Goal: Check status: Check status

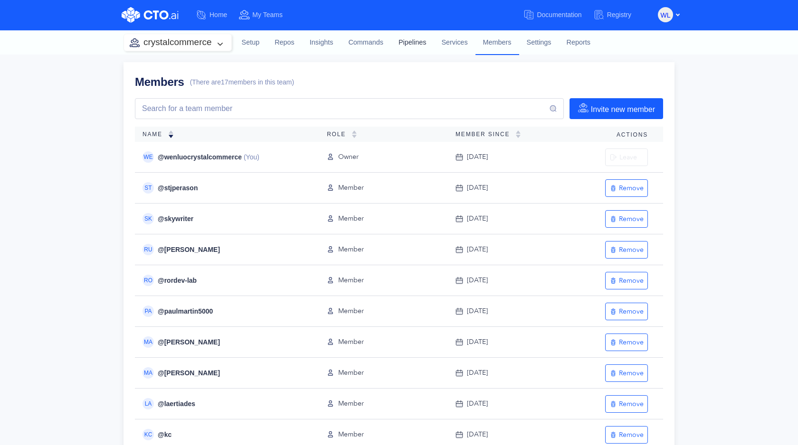
click at [416, 40] on link "Pipelines" at bounding box center [412, 43] width 43 height 26
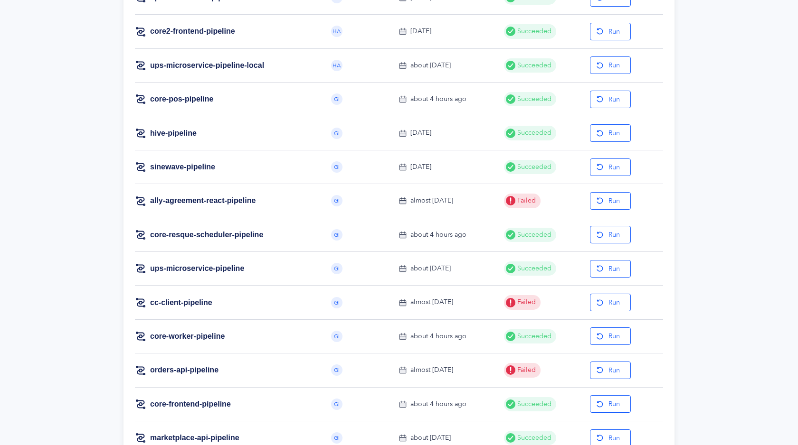
scroll to position [656, 0]
click at [191, 334] on link "core-worker-pipeline" at bounding box center [187, 336] width 75 height 10
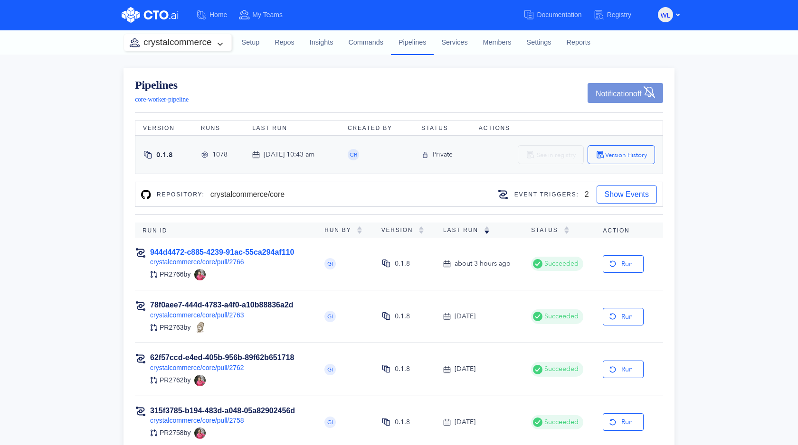
click at [286, 250] on link "944d4472-c885-4239-91ac-55ca294af110" at bounding box center [222, 252] width 144 height 8
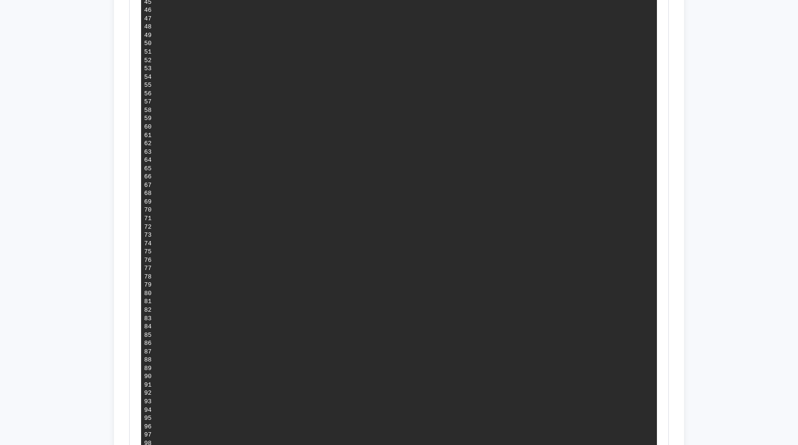
scroll to position [808, 0]
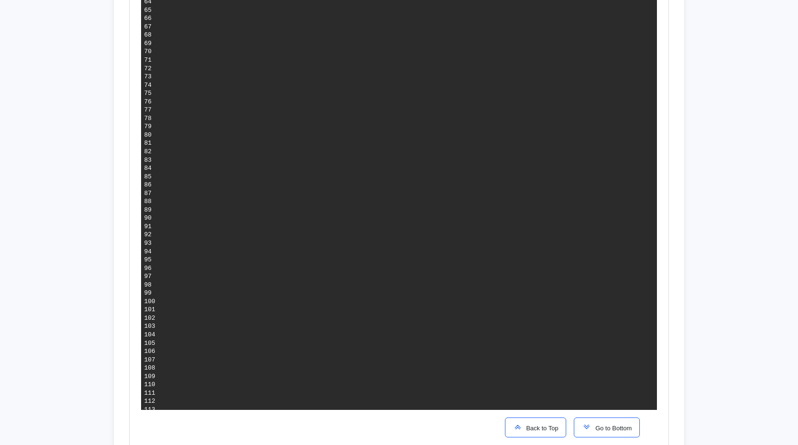
click at [626, 429] on span "Go to Bottom" at bounding box center [611, 428] width 40 height 7
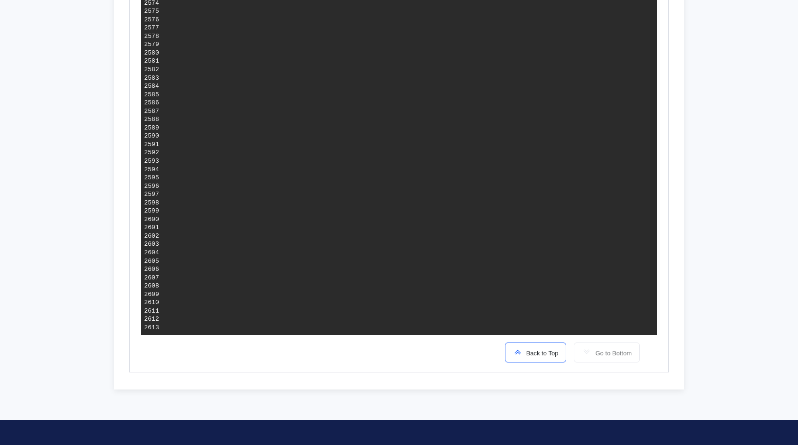
scroll to position [891, 0]
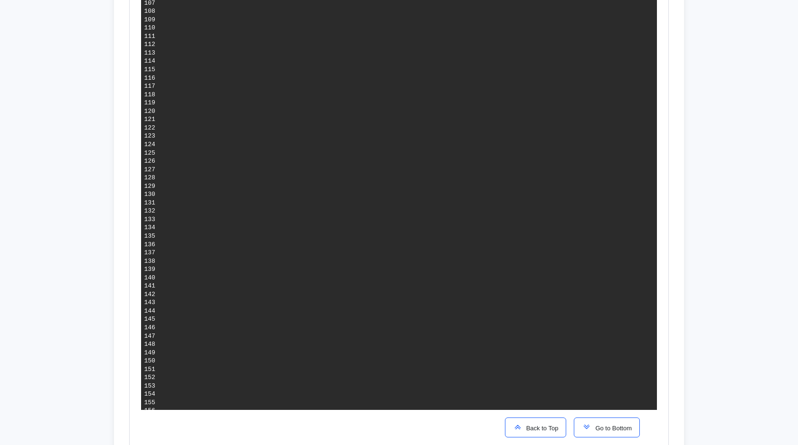
click at [602, 429] on span "Go to Bottom" at bounding box center [611, 428] width 40 height 7
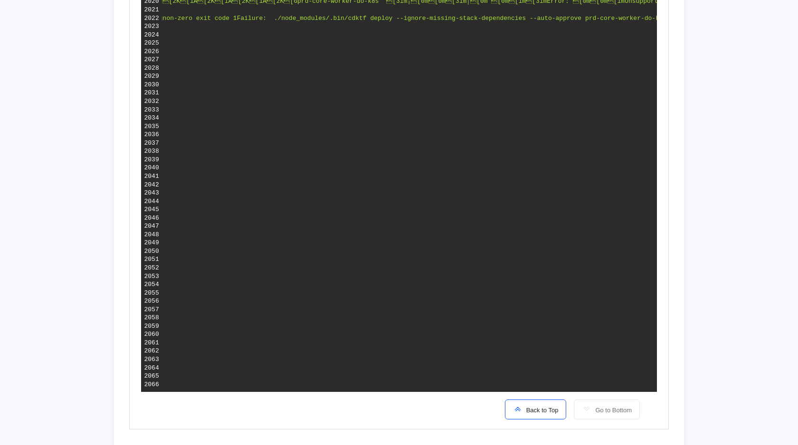
scroll to position [438, 0]
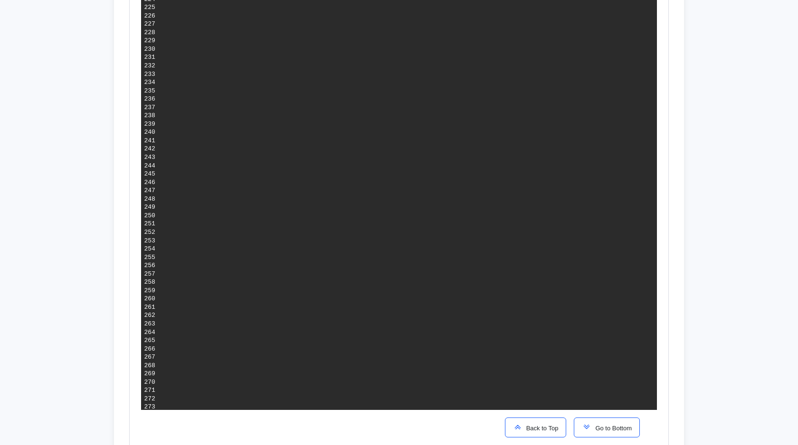
scroll to position [2145, 0]
click at [607, 431] on span "Go to Bottom" at bounding box center [611, 428] width 40 height 7
